Goal: Transaction & Acquisition: Purchase product/service

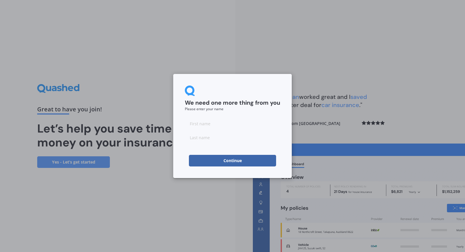
click at [208, 125] on input at bounding box center [232, 124] width 95 height 12
type input "[PERSON_NAME]"
click at [203, 139] on input at bounding box center [232, 138] width 95 height 12
type input "green"
click at [203, 160] on button "Continue" at bounding box center [232, 161] width 87 height 12
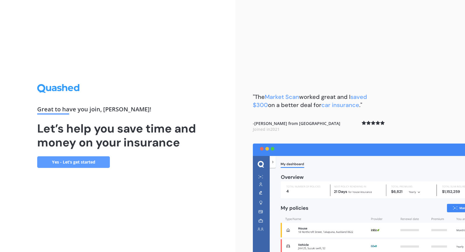
click at [88, 168] on link "Yes - Let’s get started" at bounding box center [73, 163] width 73 height 12
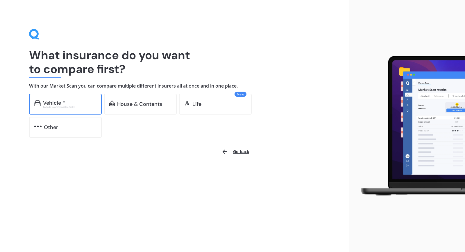
click at [73, 105] on div "Vehicle *" at bounding box center [69, 103] width 53 height 6
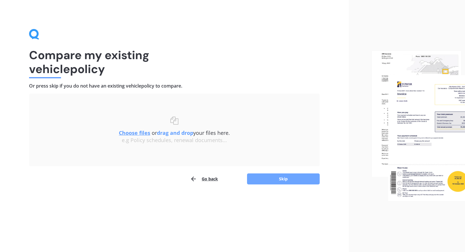
click at [262, 178] on button "Skip" at bounding box center [283, 179] width 73 height 11
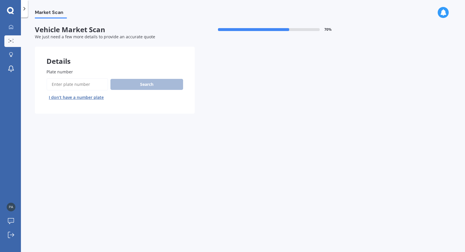
click at [78, 82] on input "Plate number" at bounding box center [77, 84] width 62 height 12
type input "lbg316"
click at [134, 84] on button "Search" at bounding box center [146, 84] width 73 height 11
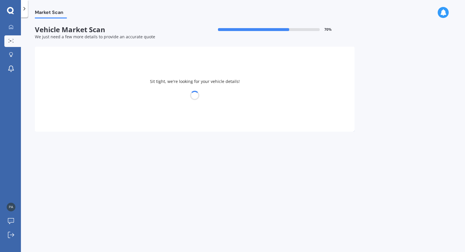
select select "NISSAN"
select select "X-TRAIL"
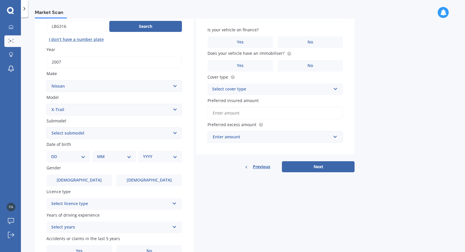
scroll to position [61, 0]
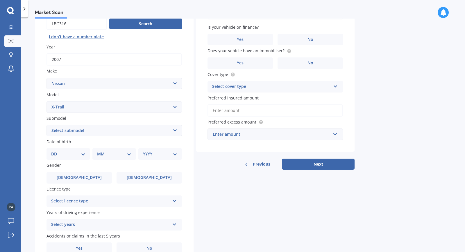
click at [69, 155] on select "DD 01 02 03 04 05 06 07 08 09 10 11 12 13 14 15 16 17 18 19 20 21 22 23 24 25 2…" at bounding box center [68, 154] width 34 height 6
select select "03"
click at [126, 154] on select "MM 01 02 03 04 05 06 07 08 09 10 11 12" at bounding box center [115, 154] width 32 height 6
select select "06"
click at [164, 154] on select "YYYY 2025 2024 2023 2022 2021 2020 2019 2018 2017 2016 2015 2014 2013 2012 2011…" at bounding box center [159, 154] width 32 height 6
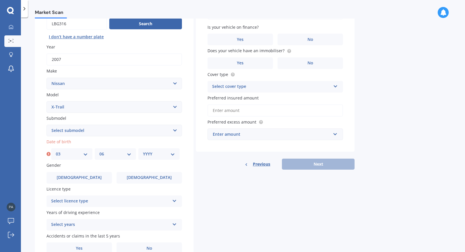
select select "1993"
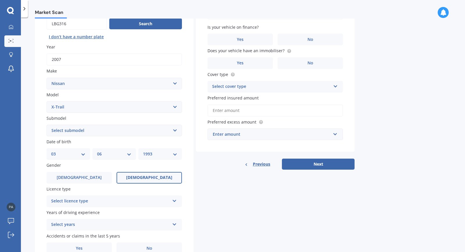
click at [141, 179] on label "[DEMOGRAPHIC_DATA]" at bounding box center [148, 178] width 65 height 12
click at [0, 0] on input "[DEMOGRAPHIC_DATA]" at bounding box center [0, 0] width 0 height 0
click at [132, 205] on div "Select licence type NZ Full NZ Restricted NZ Learners [GEOGRAPHIC_DATA] [GEOGRA…" at bounding box center [113, 202] width 135 height 12
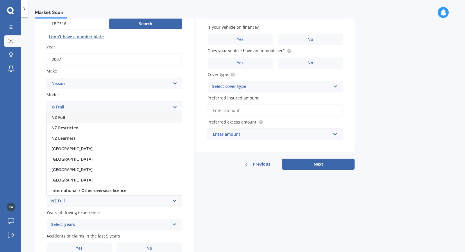
click at [99, 115] on div "NZ Full" at bounding box center [114, 117] width 135 height 10
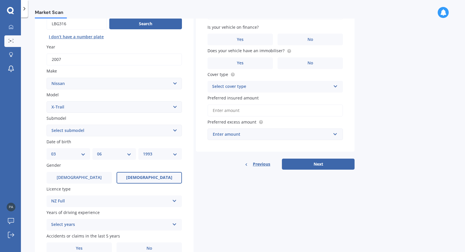
click at [99, 227] on div "Select years" at bounding box center [110, 225] width 118 height 7
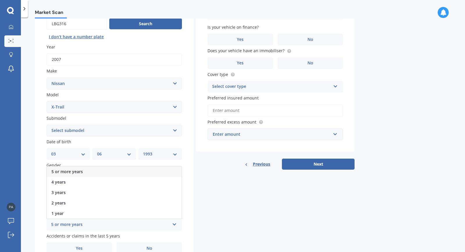
click at [104, 171] on div "5 or more years" at bounding box center [114, 172] width 135 height 10
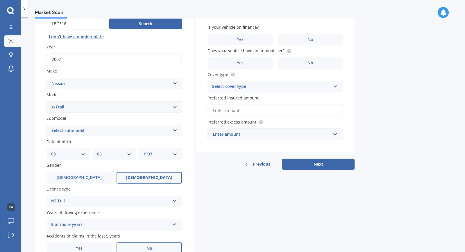
click at [144, 251] on label "No" at bounding box center [148, 249] width 65 height 12
click at [0, 0] on input "No" at bounding box center [0, 0] width 0 height 0
click at [324, 42] on label "No" at bounding box center [309, 40] width 65 height 12
click at [0, 0] on input "No" at bounding box center [0, 0] width 0 height 0
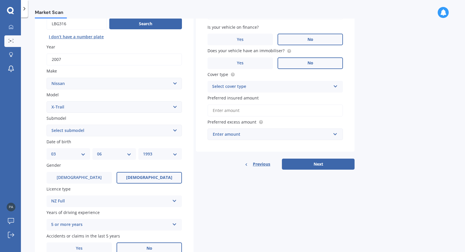
click at [316, 65] on label "No" at bounding box center [309, 63] width 65 height 12
click at [0, 0] on input "No" at bounding box center [0, 0] width 0 height 0
click at [314, 86] on div "Select cover type" at bounding box center [271, 86] width 118 height 7
click at [282, 100] on div "Comprehensive" at bounding box center [275, 98] width 135 height 10
click at [318, 163] on button "Next" at bounding box center [318, 164] width 73 height 11
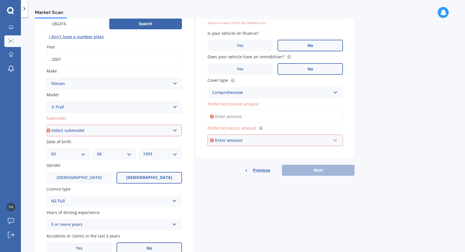
click at [154, 132] on select "Select submodel (All Other) 2000cc Hybrid 2WD non-turbo 4WD 20X Petrol ST ST 4W…" at bounding box center [113, 131] width 135 height 12
select select "(ALL OTHER)"
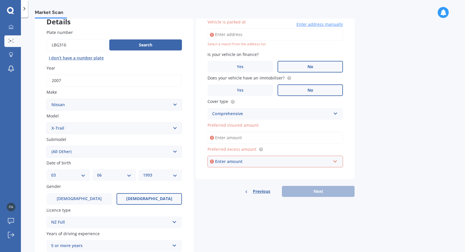
click at [251, 37] on input "Vehicle is parked at" at bounding box center [274, 34] width 135 height 12
type input "[STREET_ADDRESS]"
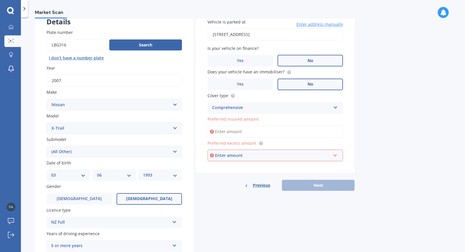
click at [239, 132] on input "Preferred insured amount" at bounding box center [274, 132] width 135 height 12
click at [335, 156] on input "text" at bounding box center [273, 155] width 130 height 11
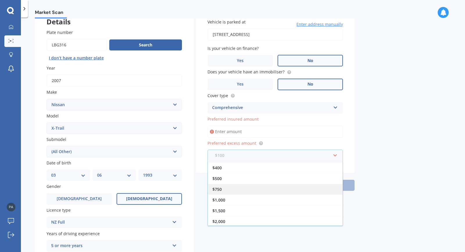
scroll to position [0, 0]
click at [250, 165] on div "$100" at bounding box center [275, 166] width 135 height 11
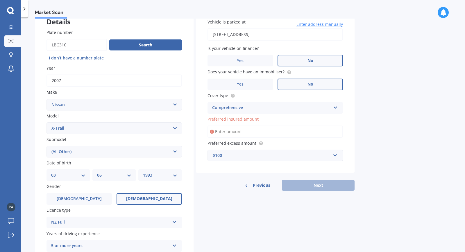
click at [249, 128] on input "Preferred insured amount" at bounding box center [274, 132] width 135 height 12
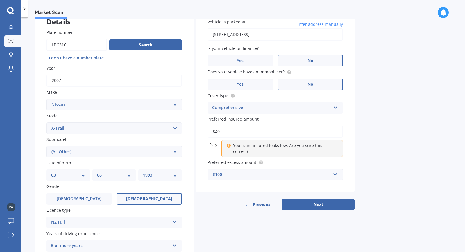
type input "$4"
type input "$5,000"
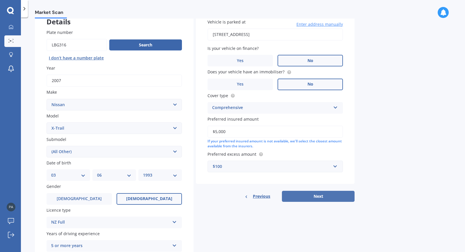
click at [315, 195] on button "Next" at bounding box center [318, 196] width 73 height 11
select select "03"
select select "06"
select select "1993"
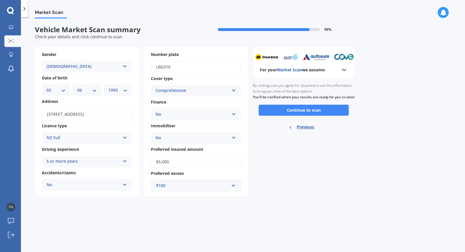
click at [306, 116] on button "Continue to scan" at bounding box center [303, 110] width 90 height 11
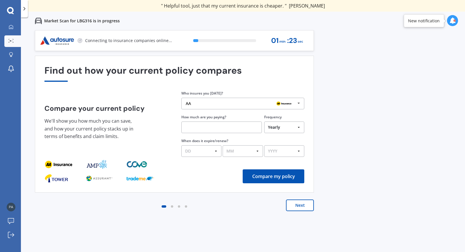
click at [305, 207] on button "Next" at bounding box center [300, 206] width 28 height 12
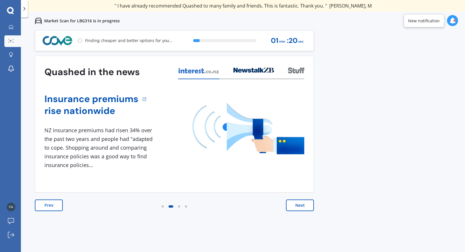
click at [306, 208] on button "Next" at bounding box center [300, 206] width 28 height 12
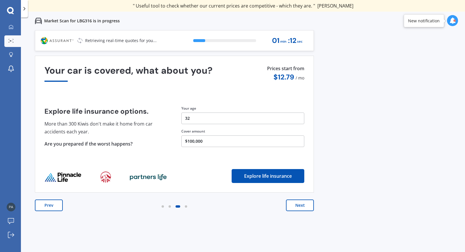
click at [294, 209] on button "Next" at bounding box center [300, 206] width 28 height 12
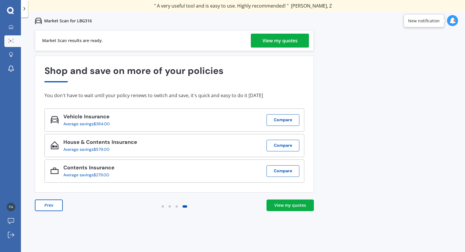
click at [285, 43] on div "View my quotes" at bounding box center [279, 41] width 35 height 14
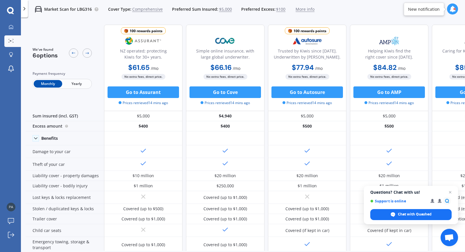
click at [26, 211] on div "Stolen / duplicated keys & locks" at bounding box center [65, 209] width 78 height 10
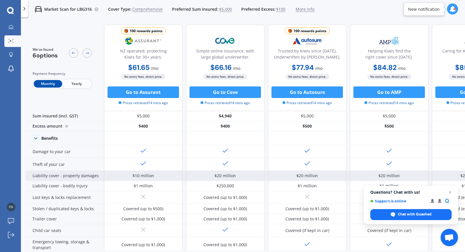
click at [62, 172] on div "Liability cover - property damages" at bounding box center [65, 176] width 78 height 10
click at [116, 178] on div "$10 million" at bounding box center [143, 176] width 78 height 10
